Goal: Find contact information: Obtain details needed to contact an individual or organization

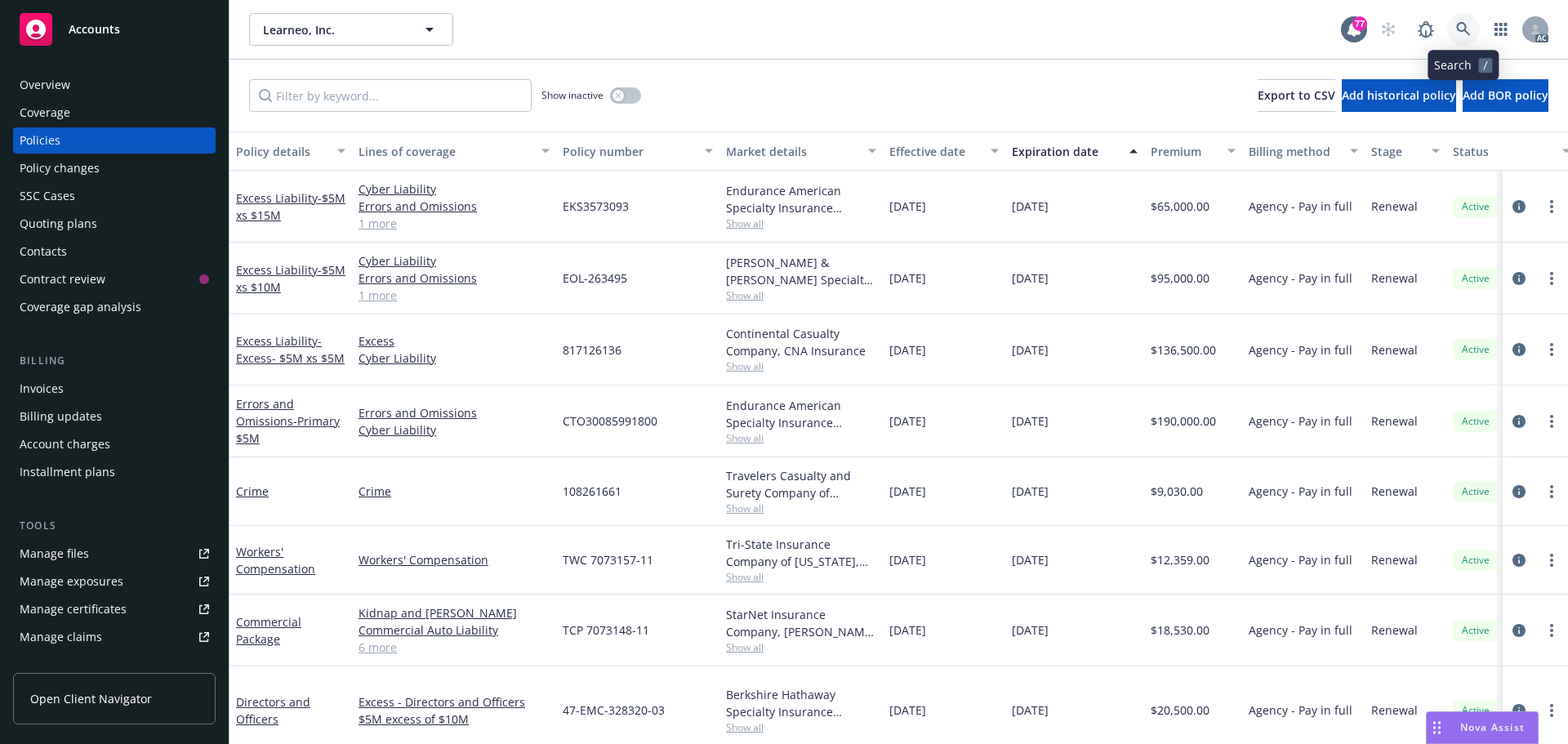
click at [1460, 21] on link at bounding box center [1462, 29] width 33 height 33
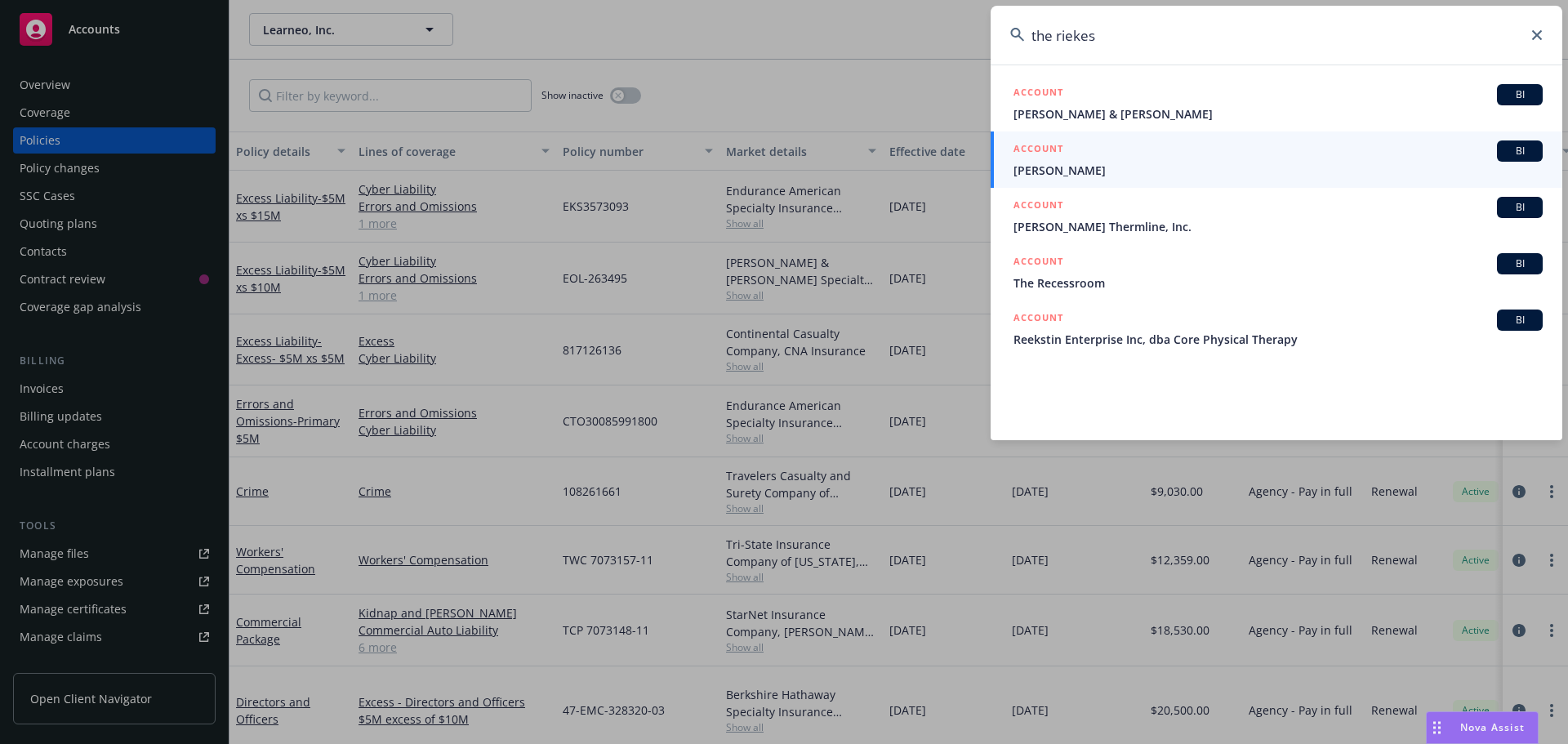
drag, startPoint x: 1057, startPoint y: 32, endPoint x: 925, endPoint y: 32, distance: 132.0
click at [929, 41] on div "the riekes ACCOUNT BI [PERSON_NAME] & [PERSON_NAME] ACCOUNT BI [PERSON_NAME] AC…" at bounding box center [784, 372] width 1568 height 744
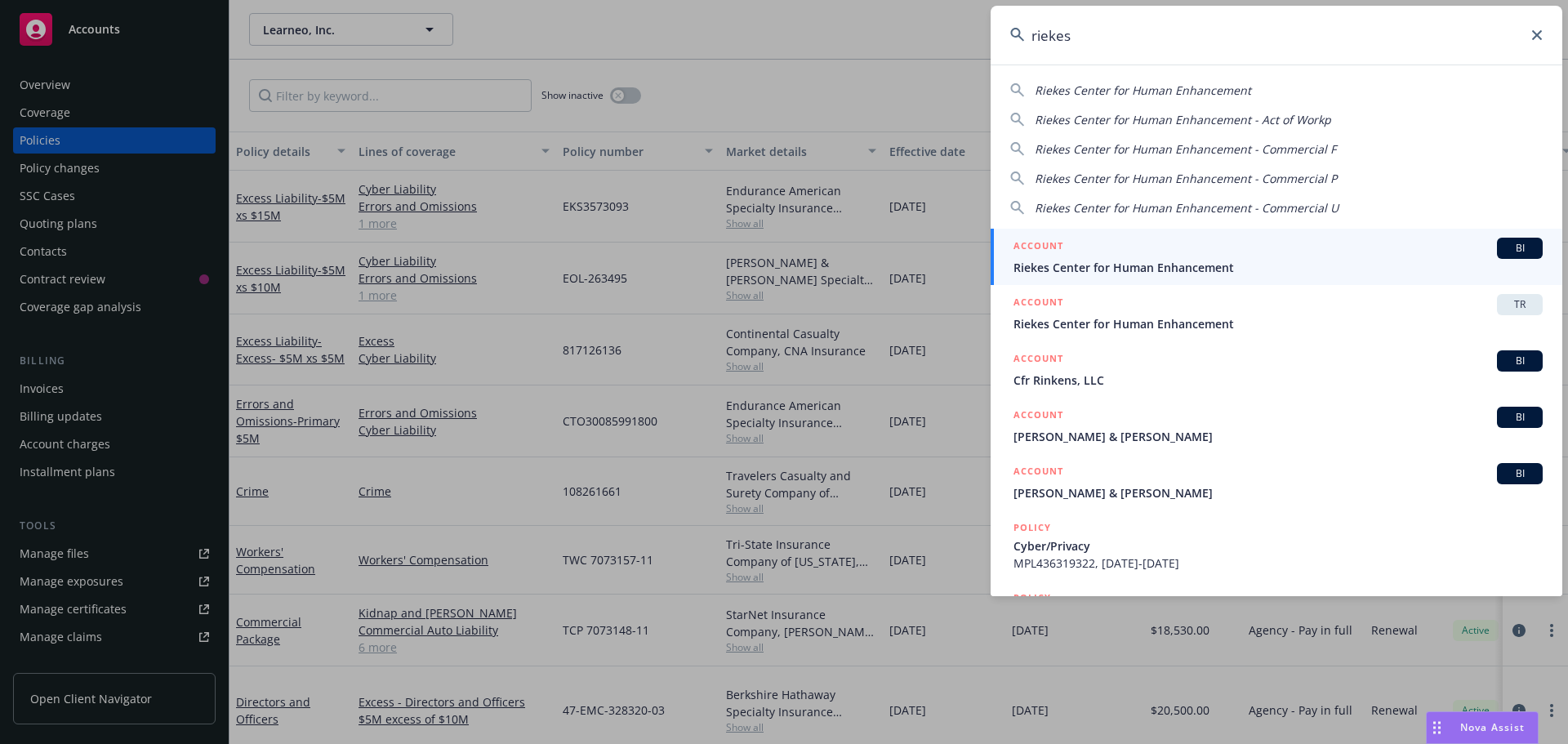
type input "riekes"
click at [1108, 264] on span "Riekes Center for Human Enhancement" at bounding box center [1278, 267] width 529 height 17
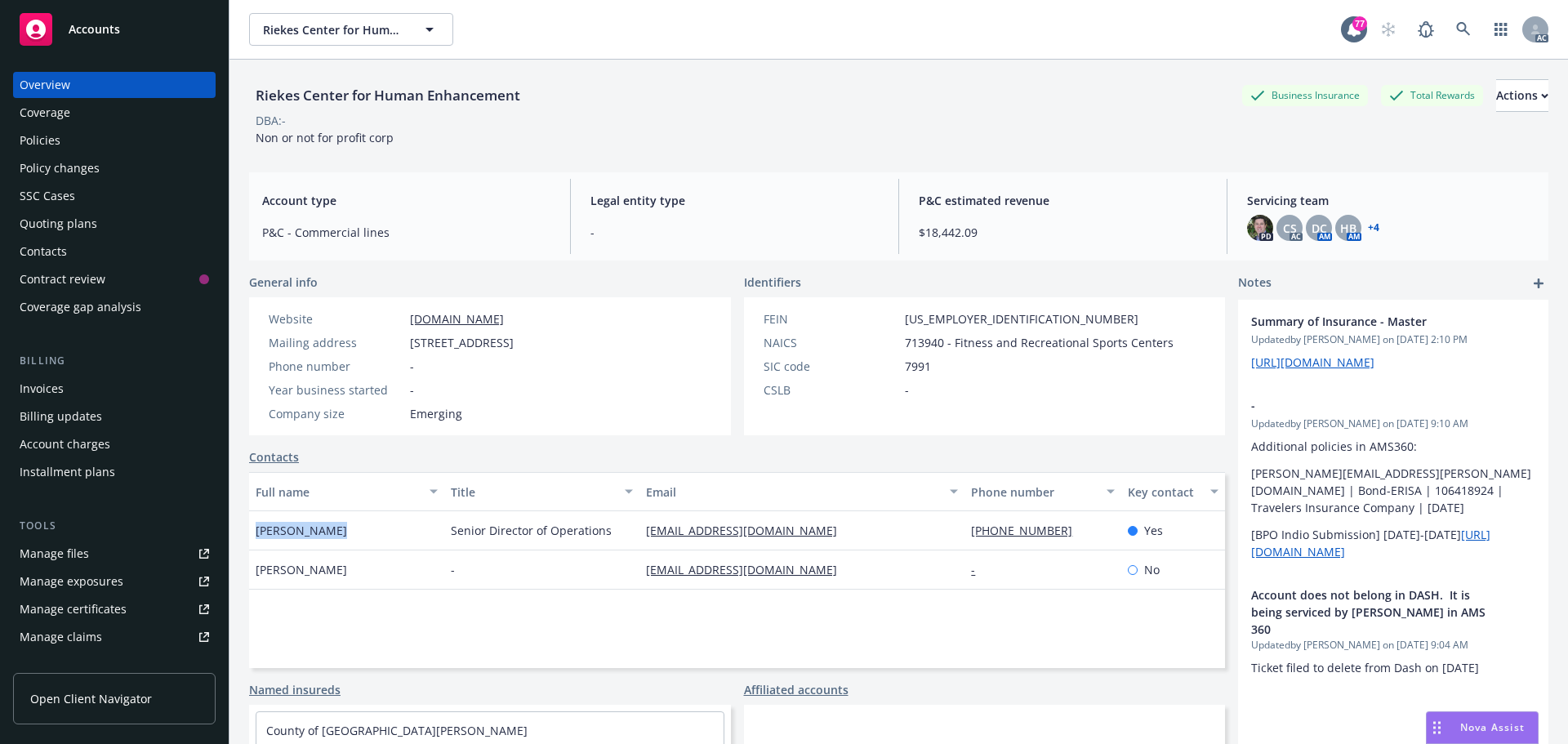
drag, startPoint x: 335, startPoint y: 533, endPoint x: 253, endPoint y: 536, distance: 82.1
click at [253, 536] on div "[PERSON_NAME]" at bounding box center [347, 531] width 196 height 40
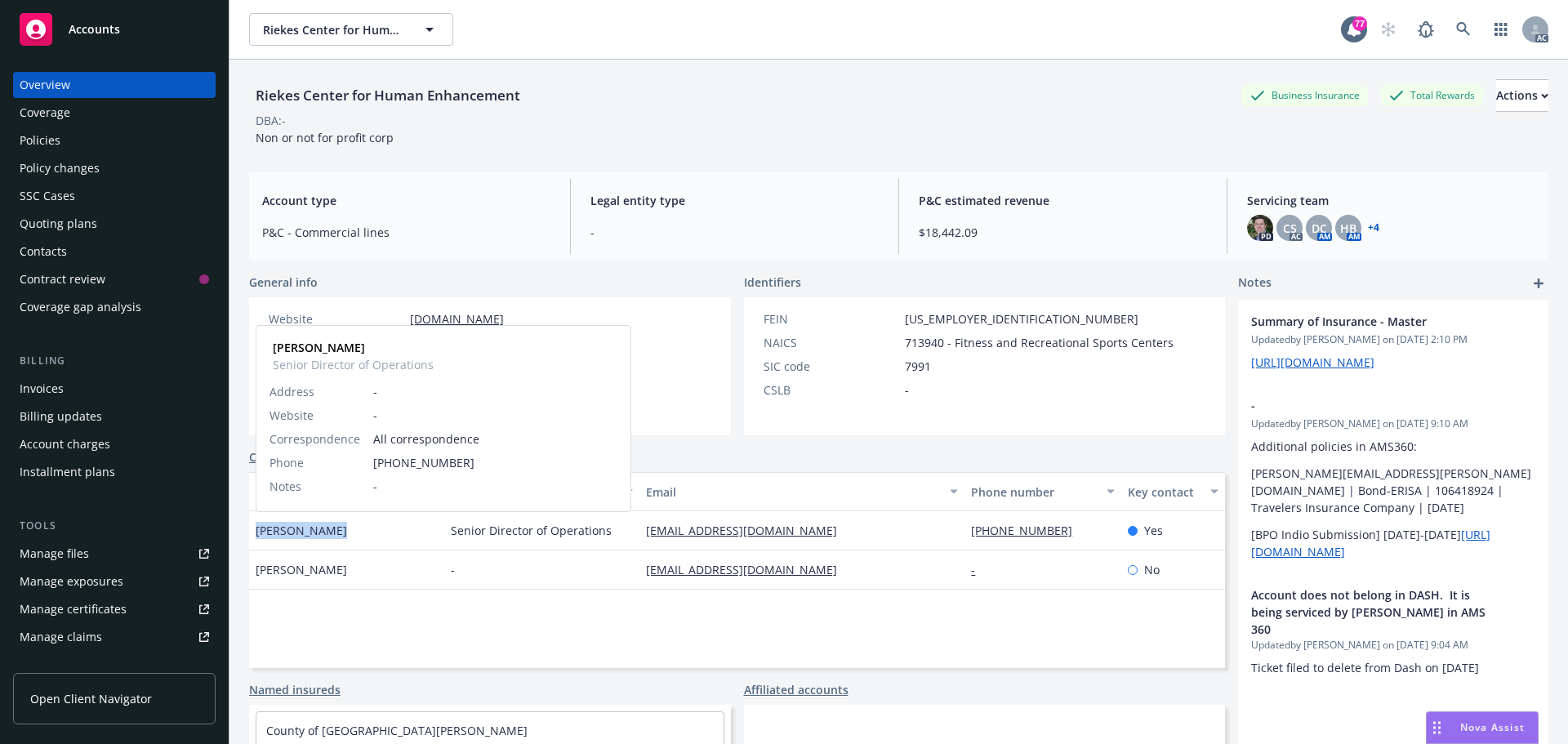
copy span "[PERSON_NAME]"
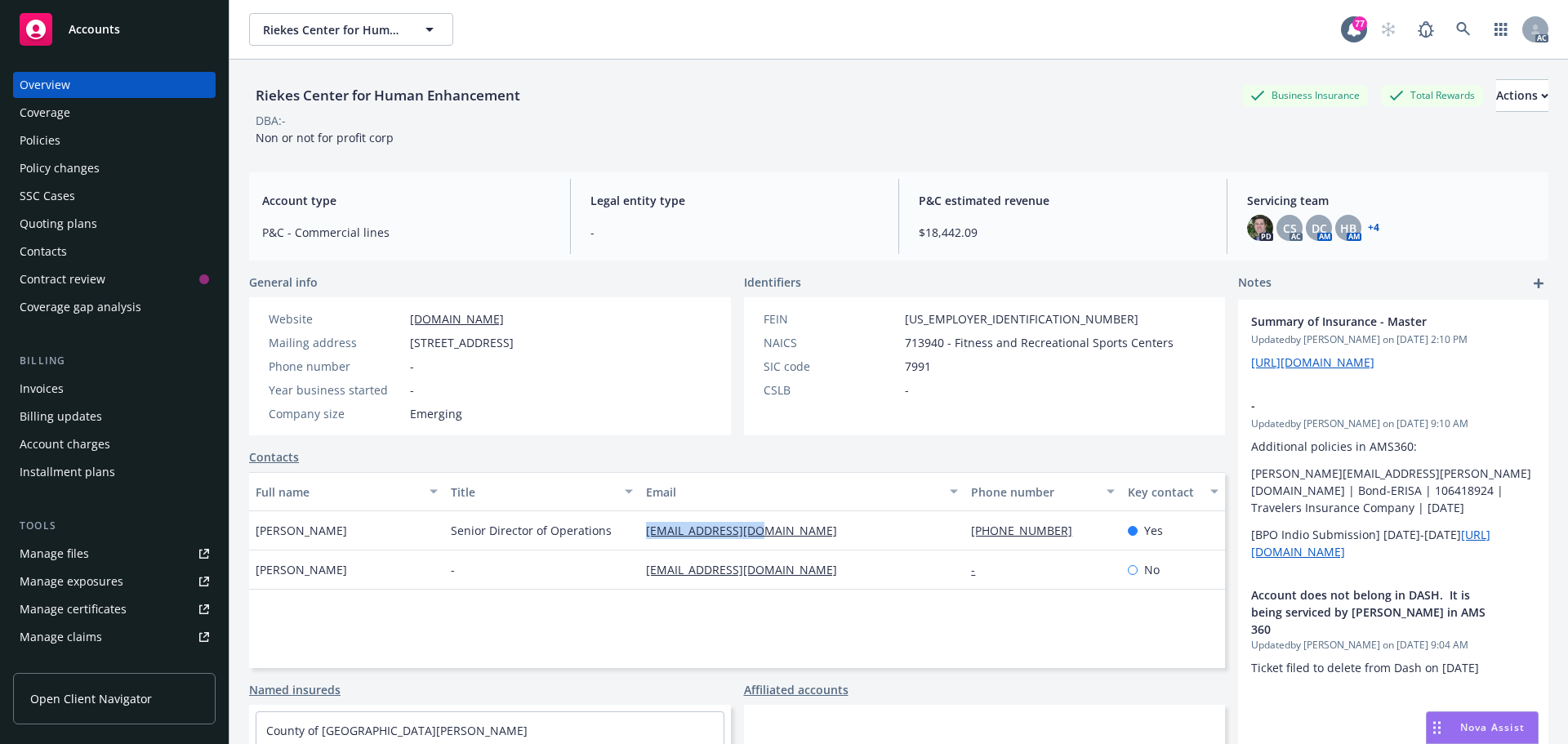
drag, startPoint x: 769, startPoint y: 533, endPoint x: 637, endPoint y: 535, distance: 132.0
click at [639, 535] on div "[EMAIL_ADDRESS][DOMAIN_NAME]" at bounding box center [801, 531] width 325 height 40
copy link "[EMAIL_ADDRESS][DOMAIN_NAME]"
click at [1040, 560] on div "-" at bounding box center [1042, 570] width 156 height 40
drag, startPoint x: 1058, startPoint y: 526, endPoint x: 958, endPoint y: 530, distance: 100.1
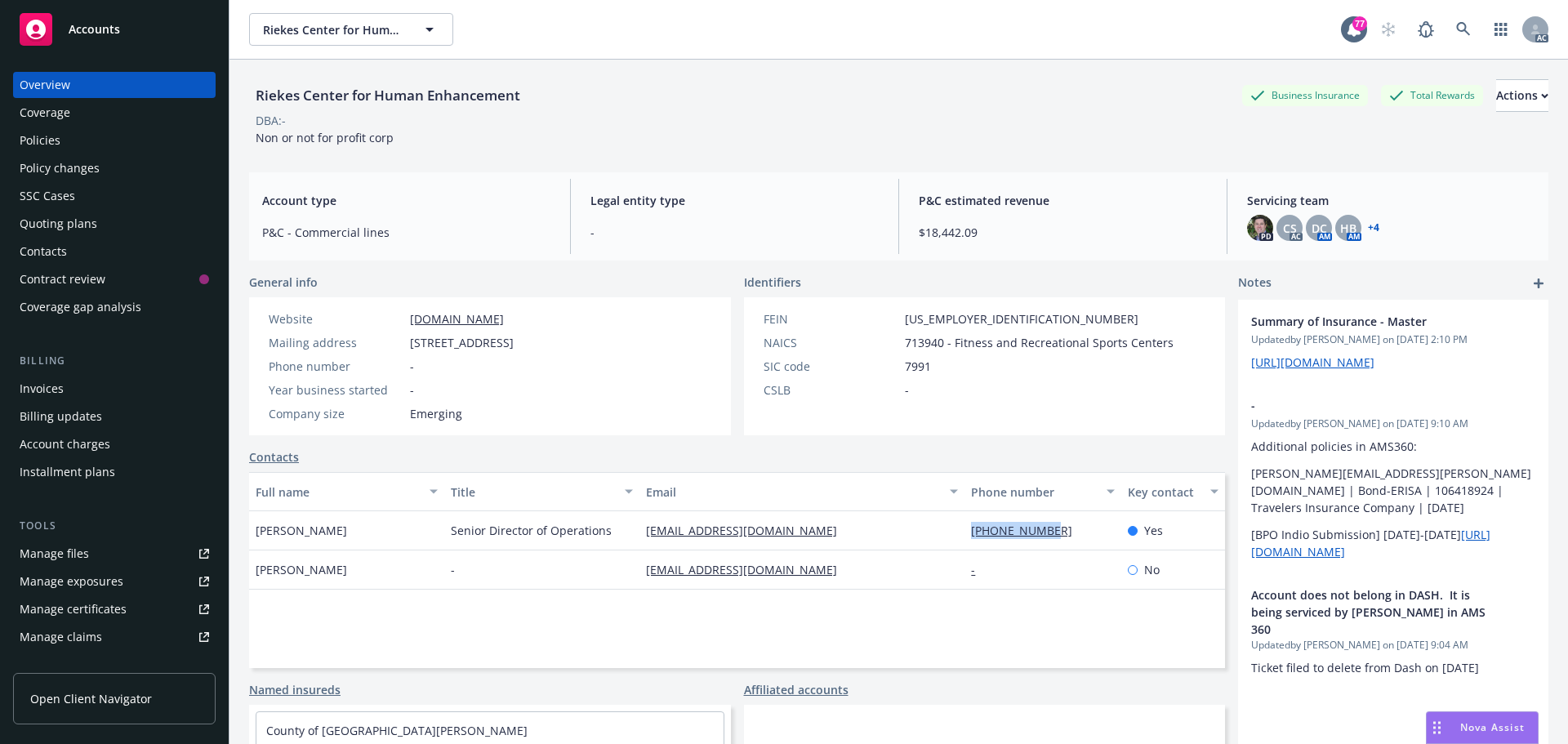
click at [964, 530] on div "[PHONE_NUMBER]" at bounding box center [1042, 531] width 156 height 40
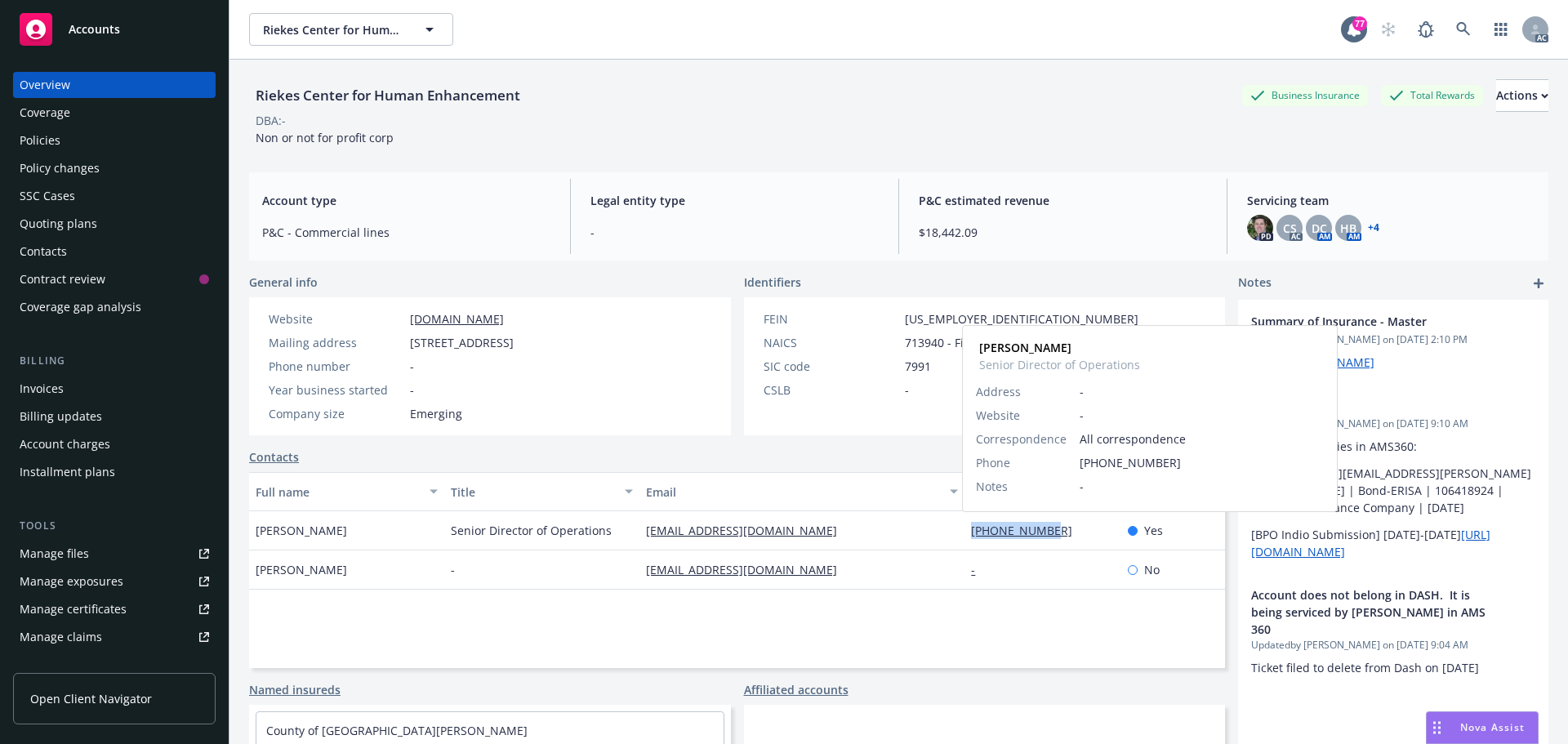
copy link "[PHONE_NUMBER]"
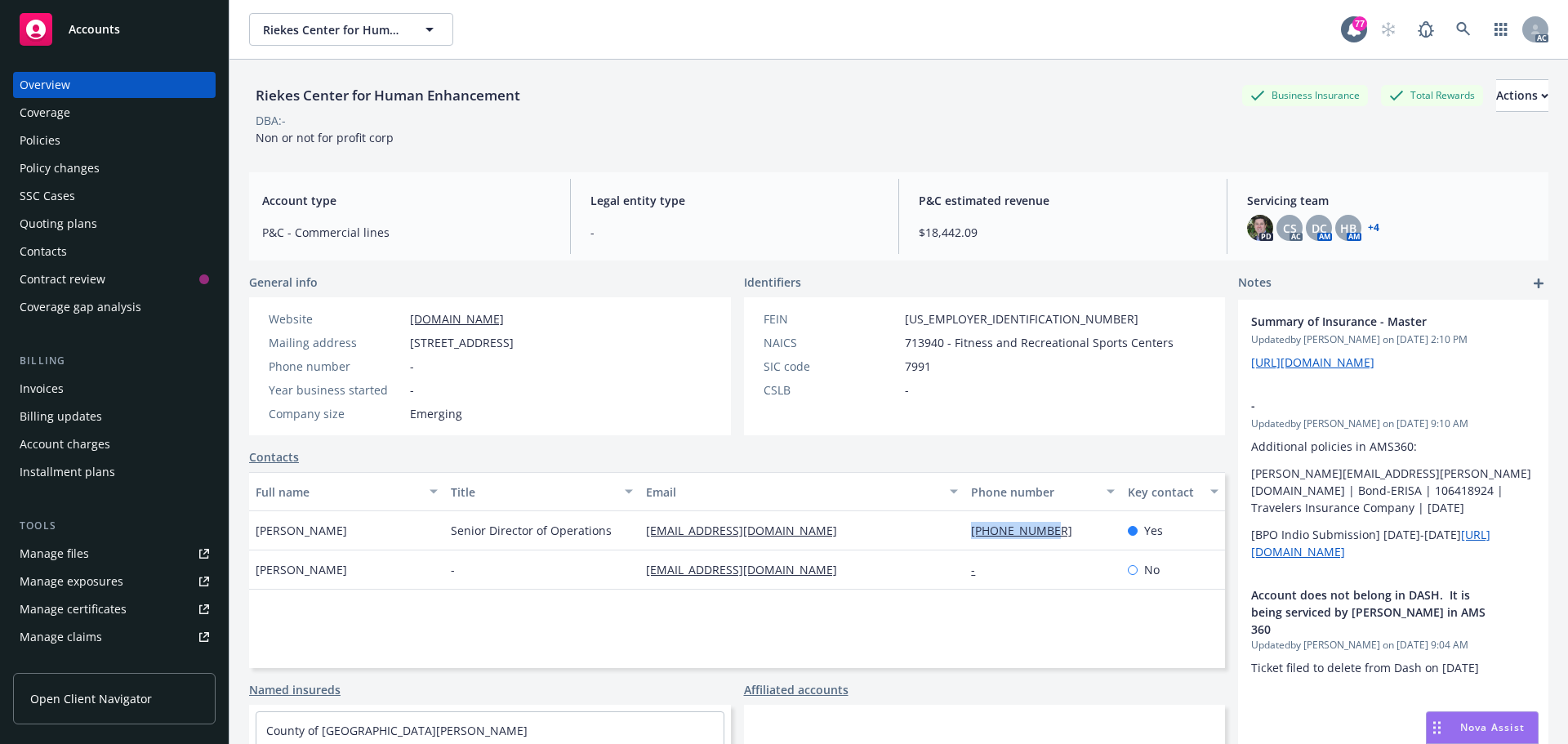
click at [59, 142] on div "Policies" at bounding box center [115, 140] width 190 height 26
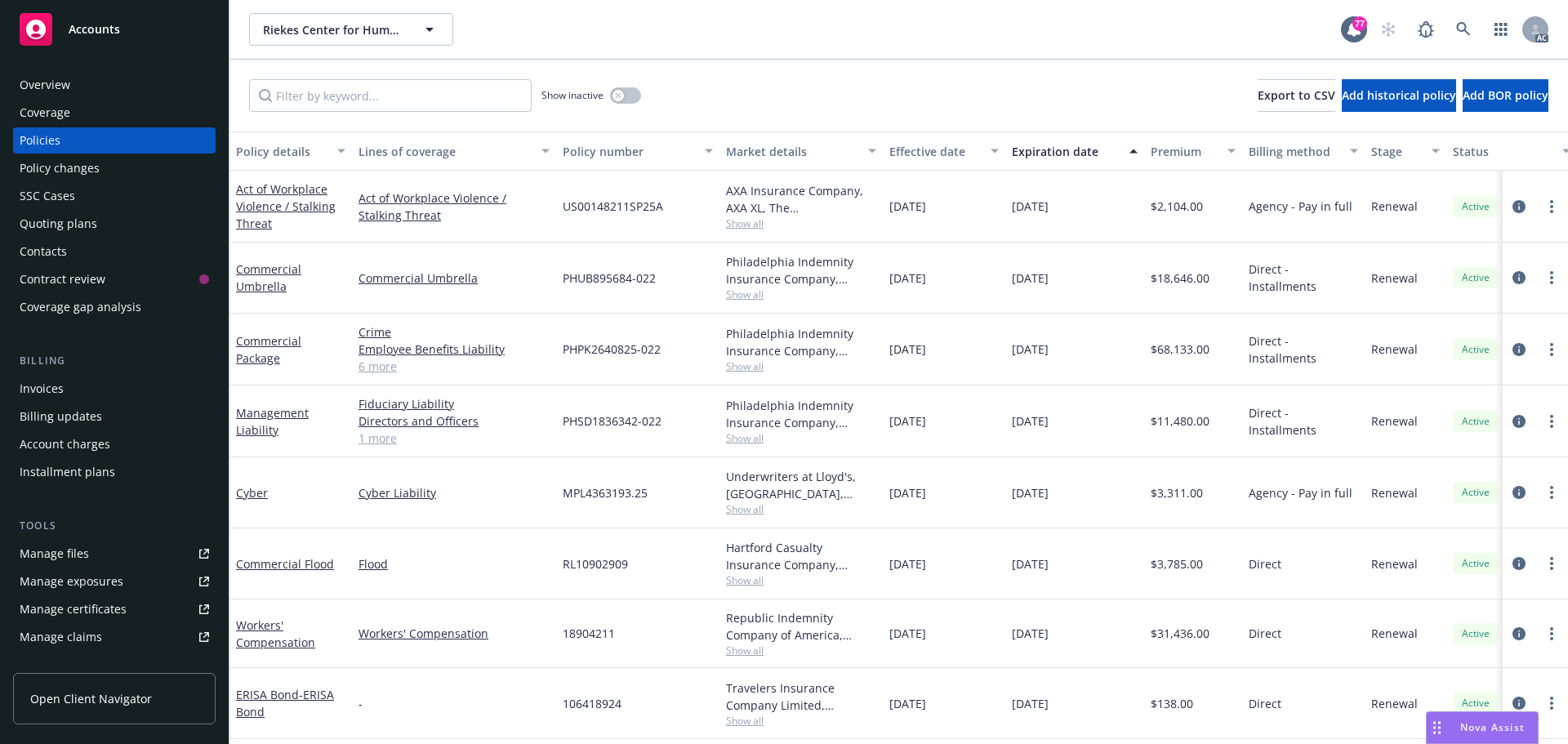
click at [373, 440] on link "1 more" at bounding box center [454, 438] width 191 height 17
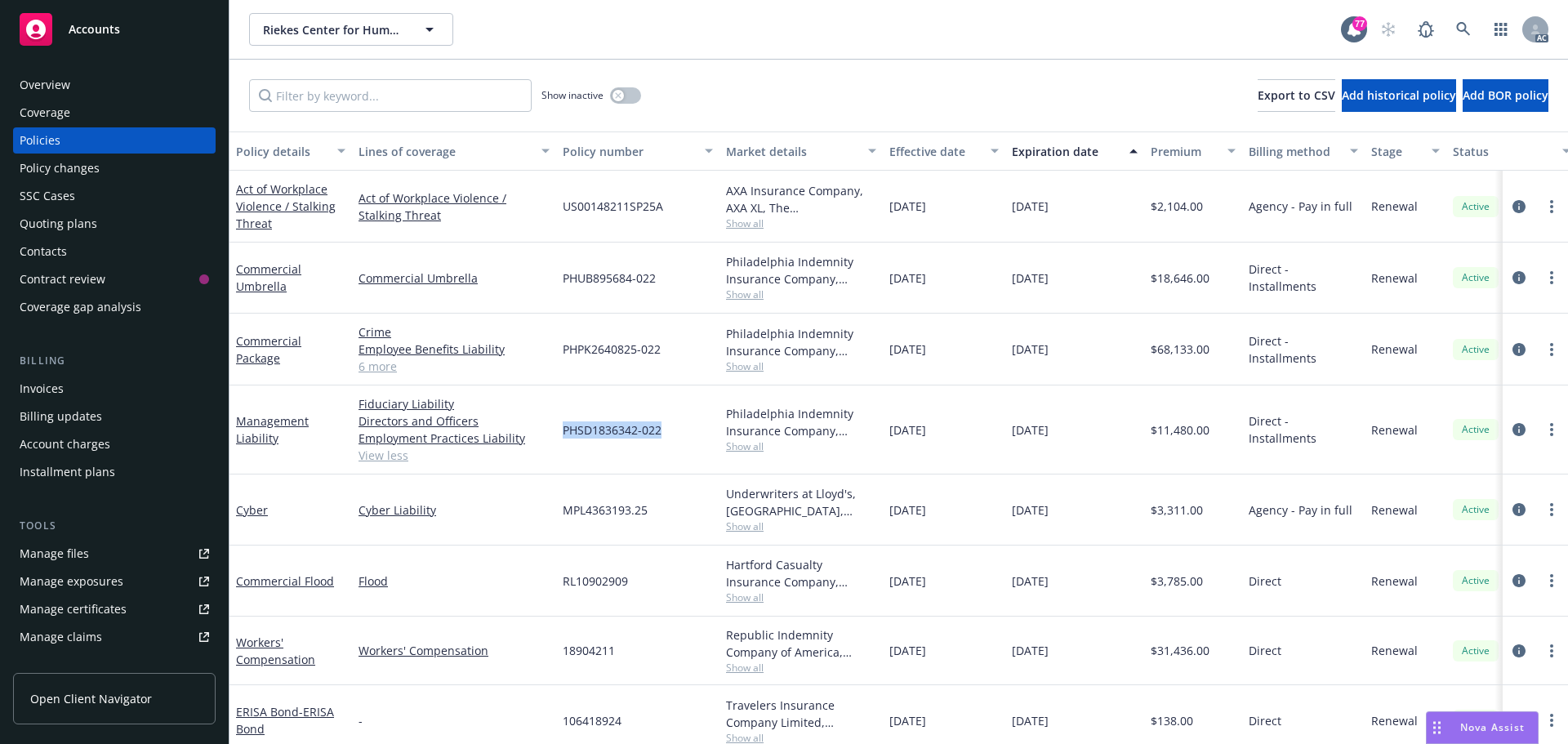
drag, startPoint x: 669, startPoint y: 429, endPoint x: 562, endPoint y: 431, distance: 107.0
click at [562, 431] on div "PHSD1836342-022" at bounding box center [637, 430] width 163 height 89
copy span "PHSD1836342-022"
click at [740, 441] on span "Show all" at bounding box center [801, 447] width 150 height 14
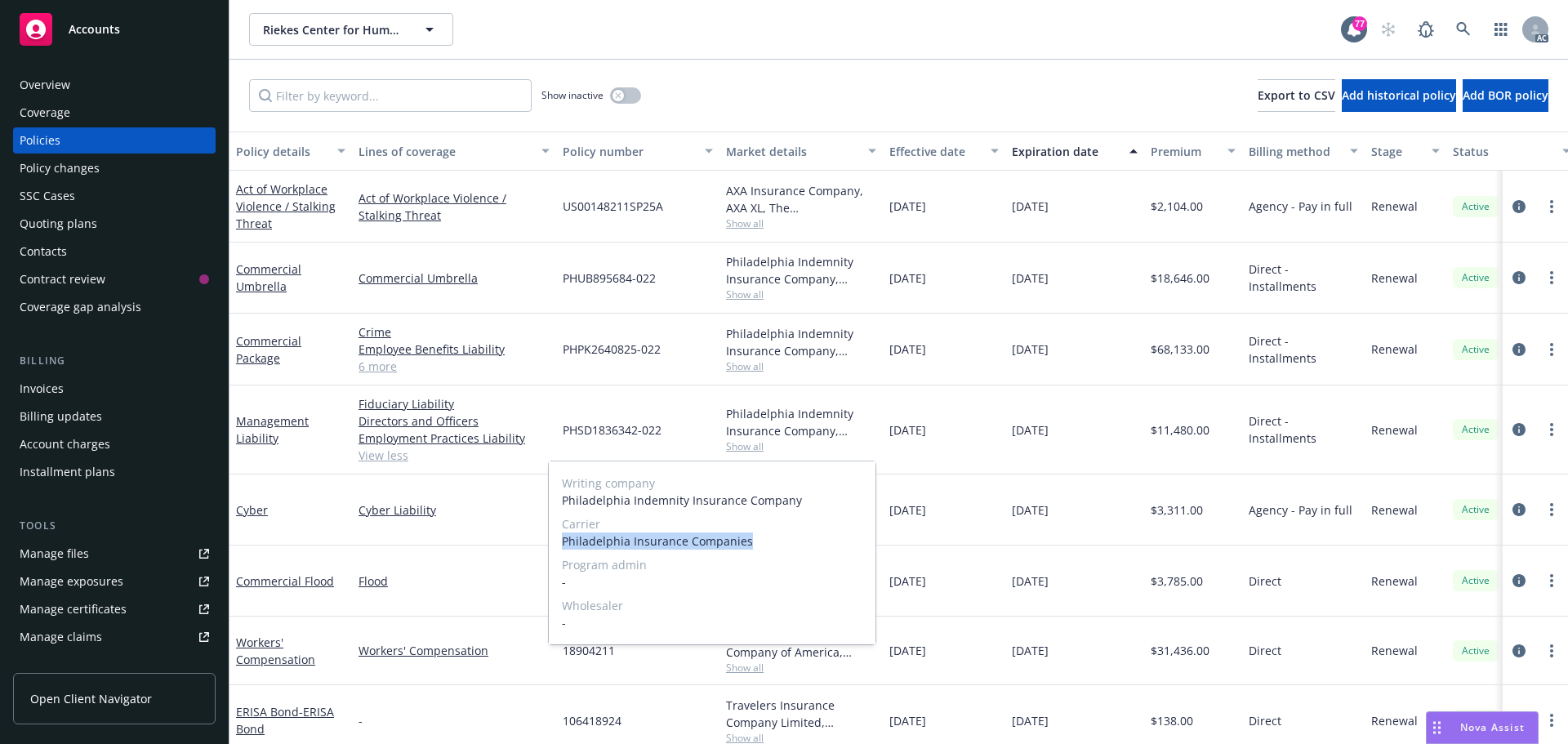
drag, startPoint x: 756, startPoint y: 539, endPoint x: 563, endPoint y: 544, distance: 193.1
click at [563, 544] on span "Philadelphia Insurance Companies" at bounding box center [712, 540] width 300 height 17
copy span "Philadelphia Insurance Companies"
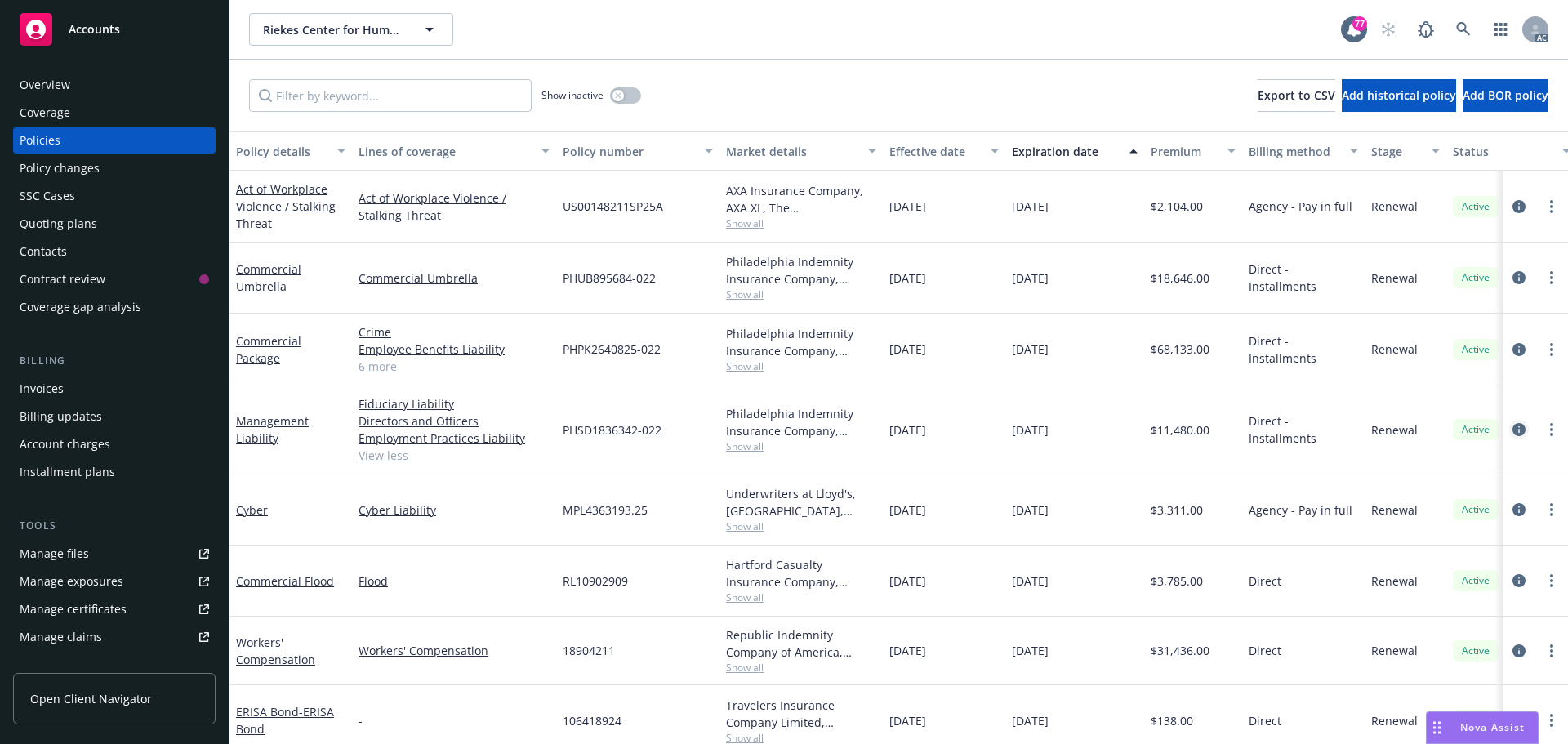
click at [1512, 426] on icon "circleInformation" at bounding box center [1518, 429] width 13 height 13
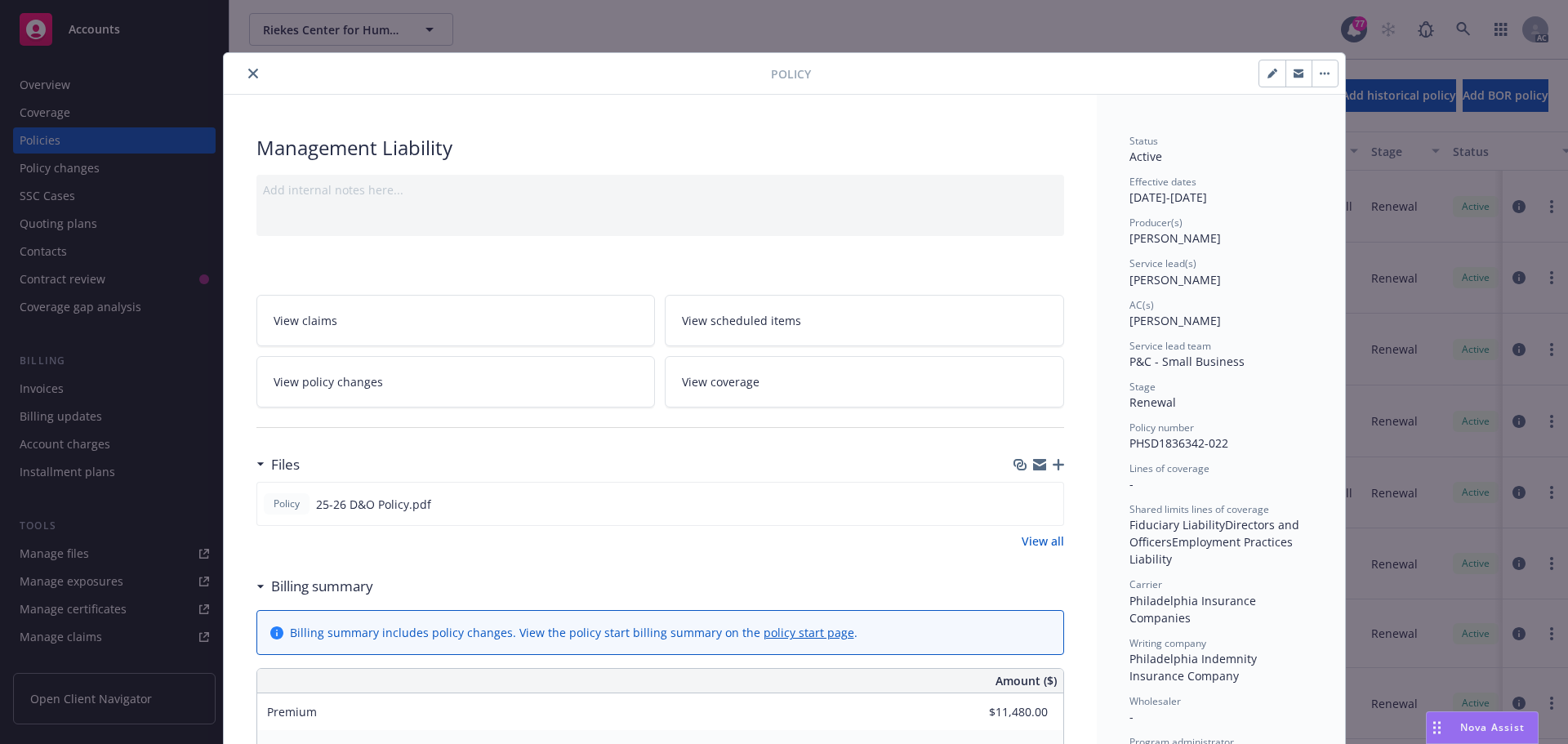
click at [243, 67] on button "close" at bounding box center [253, 73] width 20 height 20
